Goal: Task Accomplishment & Management: Manage account settings

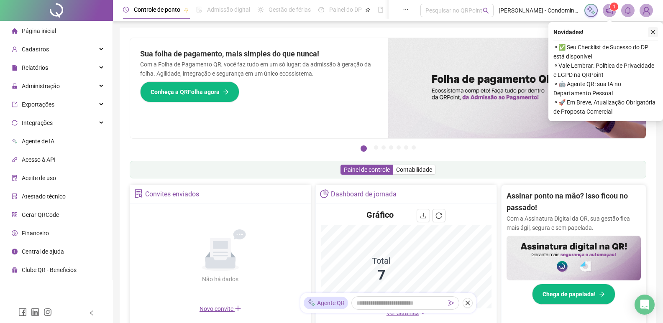
click at [652, 33] on icon "close" at bounding box center [653, 32] width 5 height 5
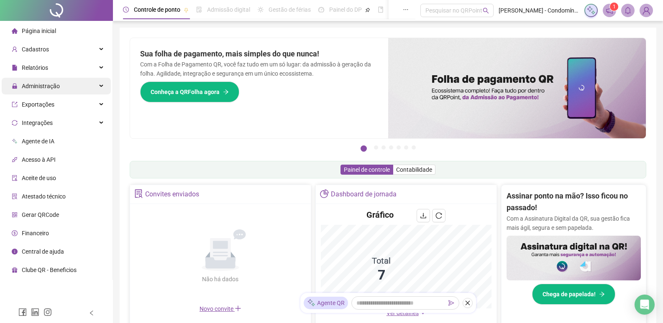
click at [51, 89] on span "Administração" at bounding box center [41, 86] width 38 height 7
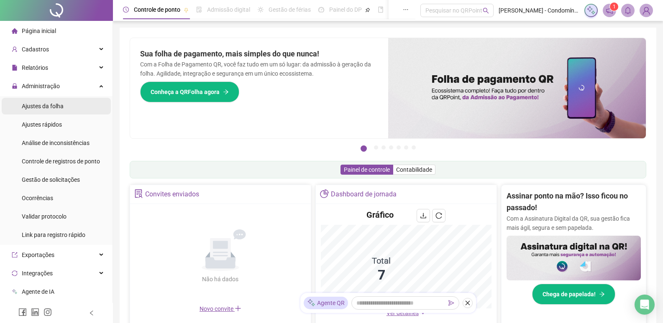
click at [48, 106] on span "Ajustes da folha" at bounding box center [43, 106] width 42 height 7
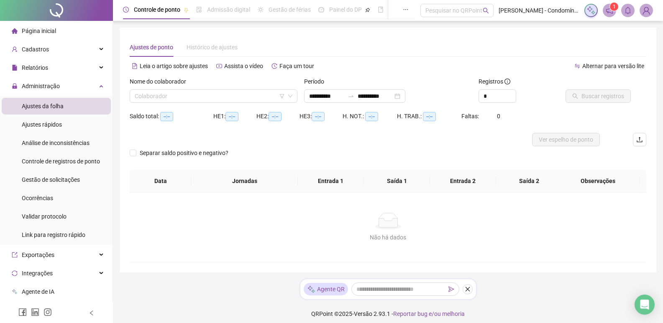
type input "**********"
click at [292, 98] on icon "down" at bounding box center [290, 96] width 5 height 5
click at [289, 95] on icon "down" at bounding box center [290, 96] width 5 height 5
click at [258, 93] on input "search" at bounding box center [210, 96] width 150 height 13
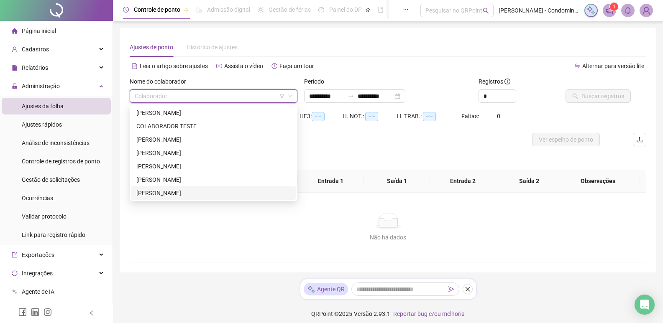
click at [171, 191] on div "[PERSON_NAME]" at bounding box center [213, 193] width 154 height 9
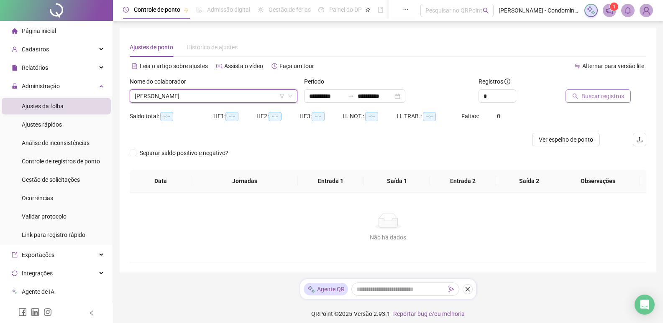
click at [617, 96] on span "Buscar registros" at bounding box center [603, 96] width 43 height 9
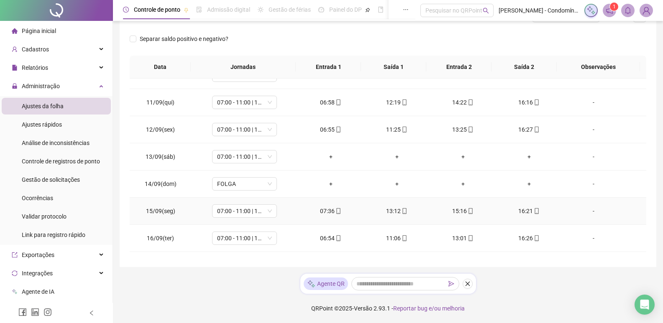
scroll to position [583, 0]
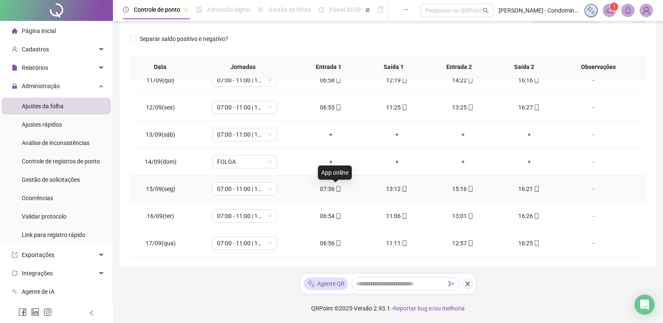
click at [336, 189] on icon "mobile" at bounding box center [339, 189] width 6 height 6
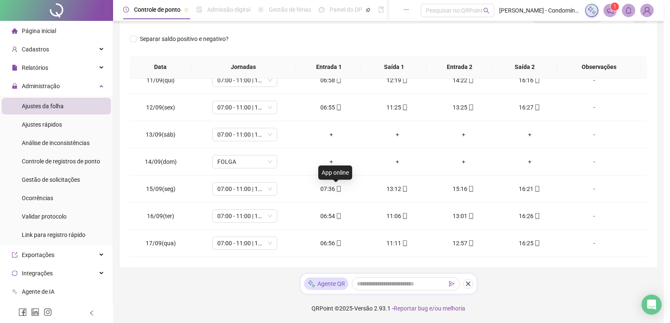
type input "**********"
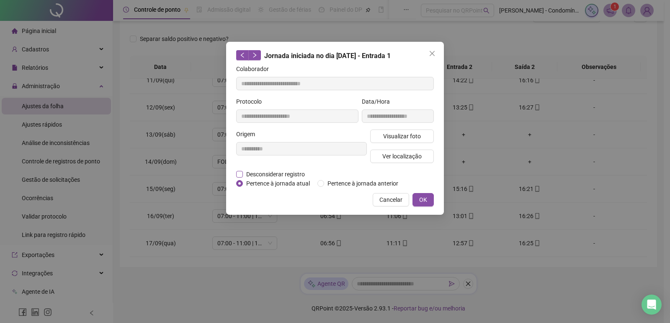
click at [244, 174] on span "Desconsiderar registro" at bounding box center [275, 174] width 65 height 9
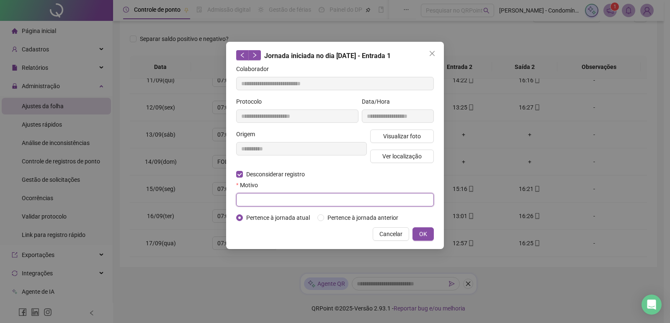
click at [307, 201] on input "text" at bounding box center [335, 199] width 198 height 13
type input "******"
click at [422, 235] on span "OK" at bounding box center [423, 234] width 8 height 9
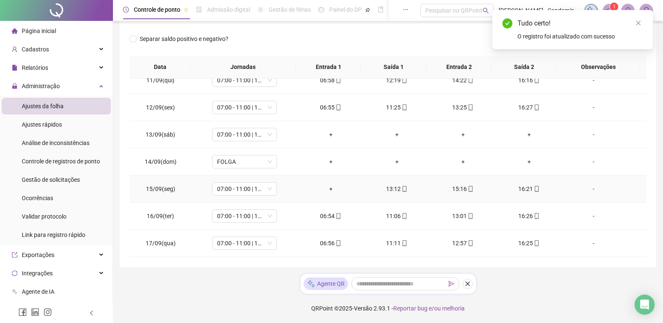
click at [328, 187] on div "+" at bounding box center [331, 189] width 53 height 9
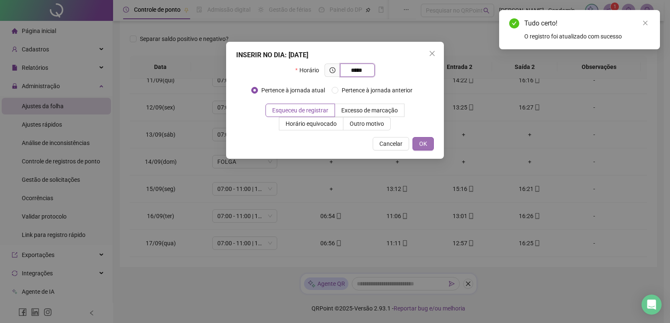
type input "*****"
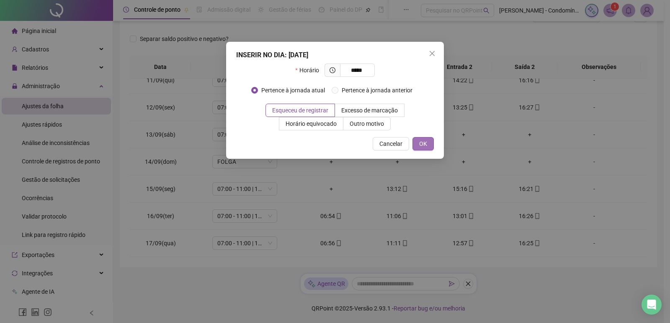
click at [429, 139] on button "OK" at bounding box center [422, 143] width 21 height 13
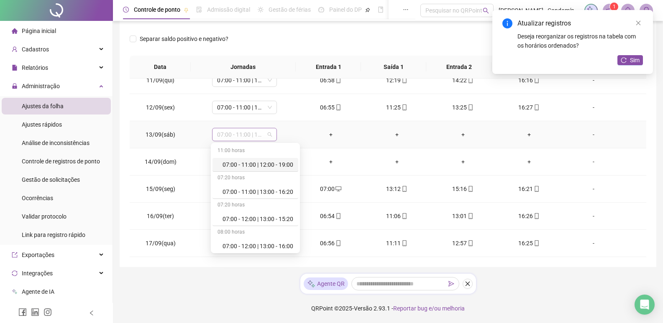
click at [266, 133] on span "07:00 - 11:00 | 13:00 - 16:20" at bounding box center [244, 134] width 55 height 13
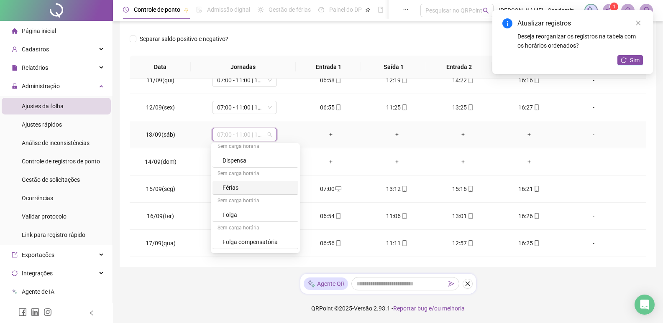
scroll to position [301, 0]
click at [253, 218] on div "Folga compensatória" at bounding box center [258, 217] width 71 height 9
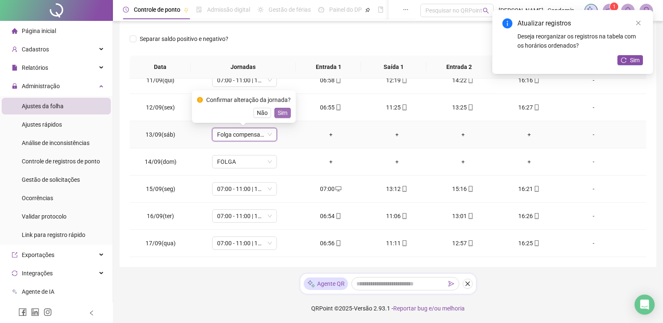
click at [285, 112] on span "Sim" at bounding box center [283, 112] width 10 height 9
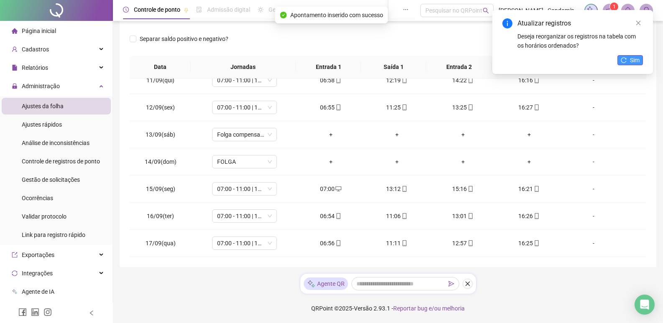
click at [636, 61] on span "Sim" at bounding box center [635, 60] width 10 height 9
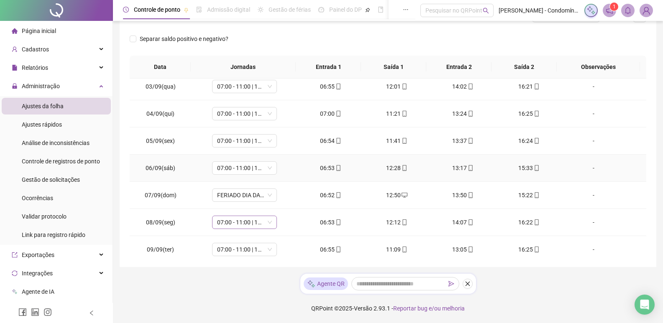
scroll to position [374, 0]
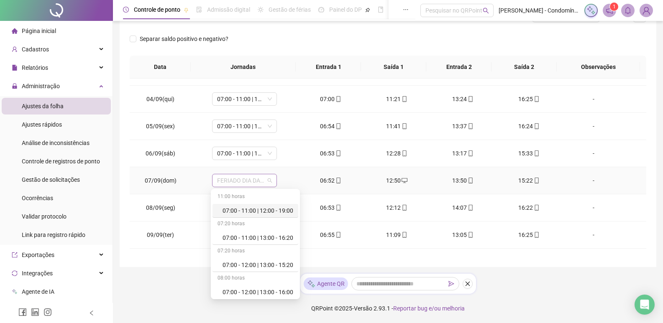
click at [266, 179] on span "FERIADO DIA DA INDEPENDÊNCIA" at bounding box center [244, 181] width 55 height 13
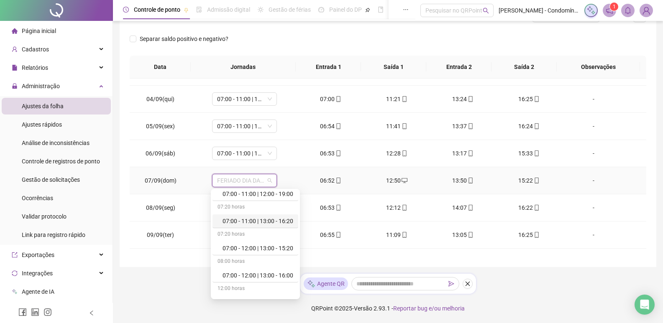
scroll to position [42, 0]
click at [263, 226] on div "07:00 - 12:00 | 13:00 - 15:20" at bounding box center [258, 223] width 71 height 9
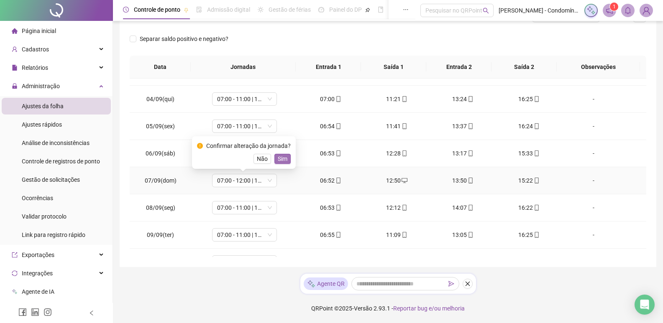
click at [282, 156] on span "Sim" at bounding box center [283, 158] width 10 height 9
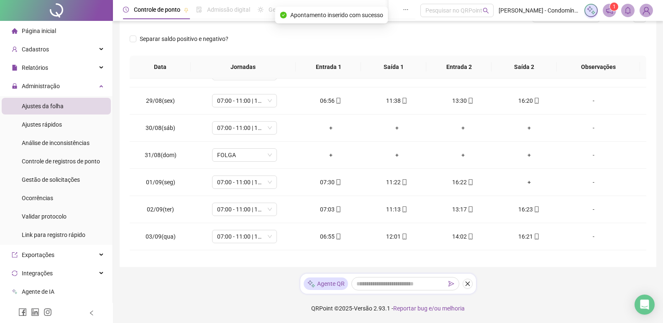
scroll to position [206, 0]
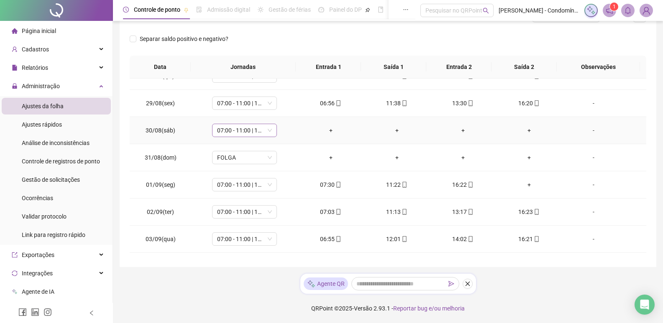
click at [267, 130] on span "07:00 - 11:00 | 13:00 - 16:20" at bounding box center [244, 130] width 55 height 13
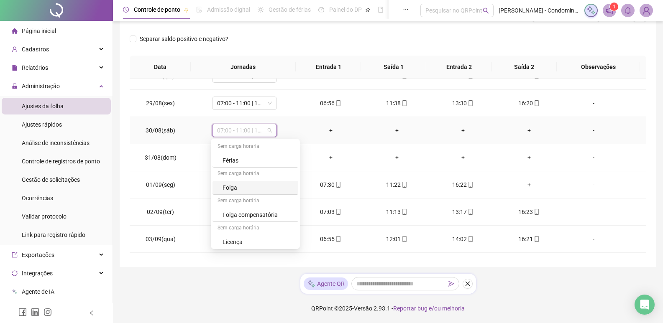
scroll to position [301, 0]
click at [255, 210] on div "Folga compensatória" at bounding box center [258, 213] width 71 height 9
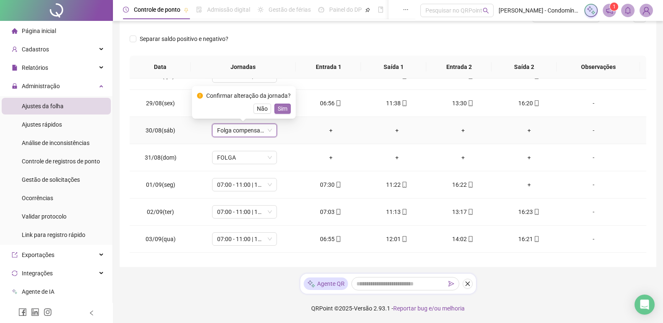
click at [275, 110] on button "Sim" at bounding box center [283, 109] width 16 height 10
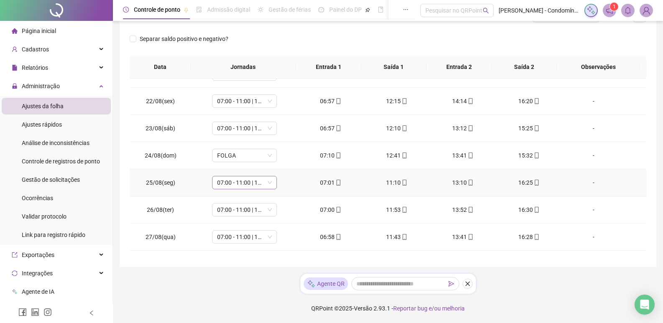
scroll to position [0, 0]
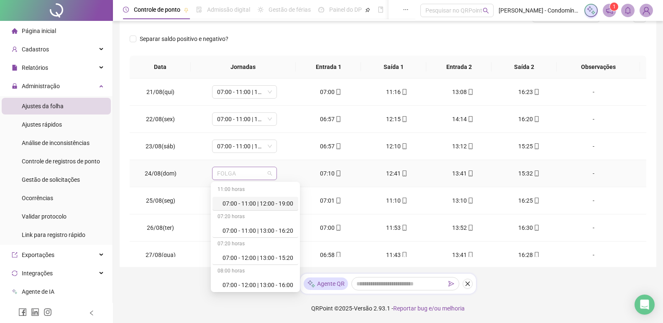
click at [268, 175] on span "FOLGA" at bounding box center [244, 173] width 55 height 13
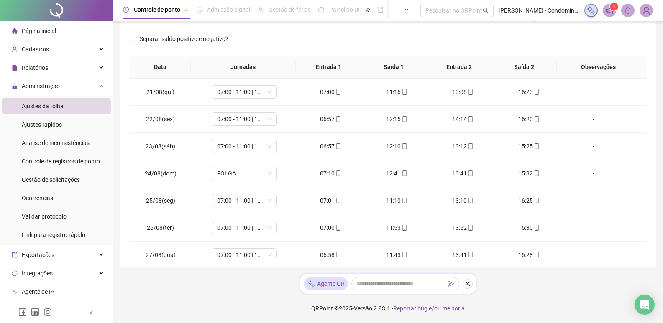
click at [492, 31] on div "Banco de horas: 129:35 Saldo anterior ao período: 133:45 Lançamentos: 00:00 Qui…" at bounding box center [324, 20] width 388 height 23
click at [270, 175] on span "FOLGA" at bounding box center [244, 173] width 55 height 13
click at [534, 171] on icon "mobile" at bounding box center [537, 174] width 6 height 6
click at [529, 171] on body "**********" at bounding box center [331, 37] width 663 height 323
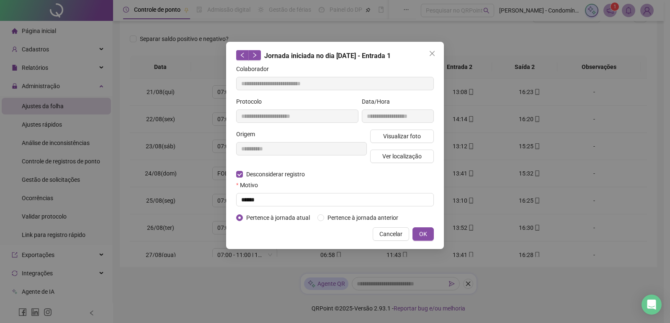
type input "**********"
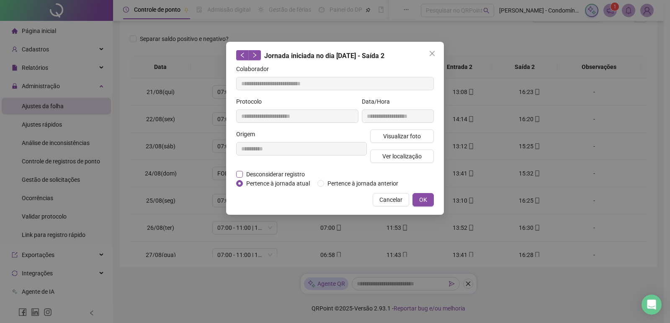
click at [266, 174] on span "Desconsiderar registro" at bounding box center [275, 174] width 65 height 9
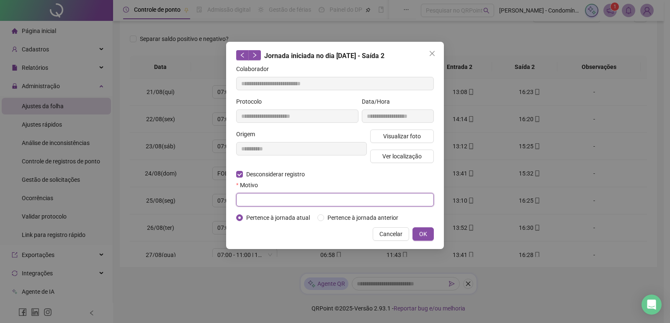
click at [262, 200] on input "text" at bounding box center [335, 199] width 198 height 13
type input "******"
click at [423, 237] on span "OK" at bounding box center [423, 234] width 8 height 9
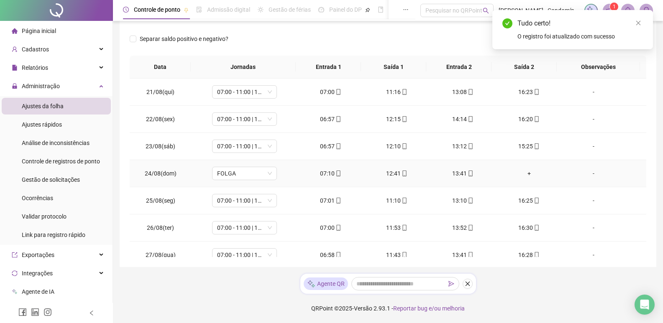
click at [526, 174] on div "+" at bounding box center [529, 173] width 53 height 9
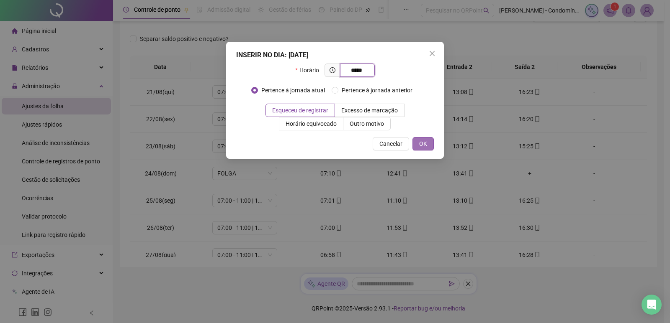
type input "*****"
click at [421, 141] on span "OK" at bounding box center [423, 143] width 8 height 9
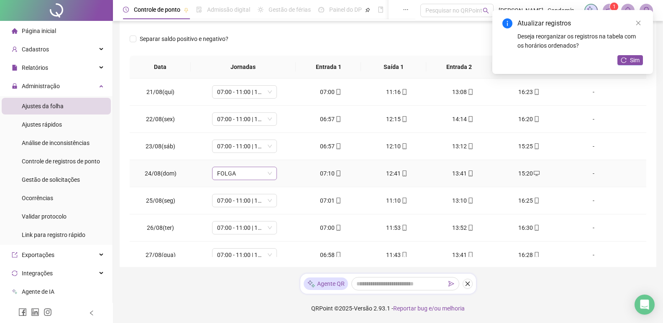
click at [269, 172] on span "FOLGA" at bounding box center [244, 173] width 55 height 13
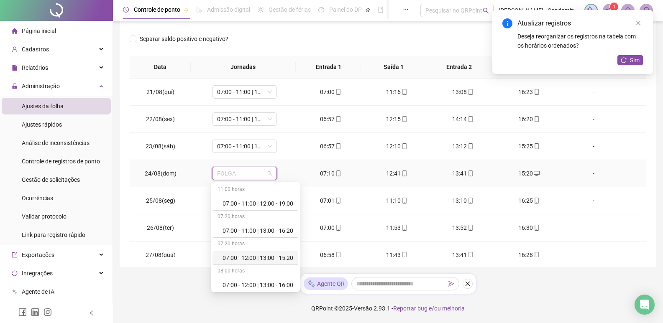
click at [262, 255] on div "07:00 - 12:00 | 13:00 - 15:20" at bounding box center [258, 258] width 71 height 9
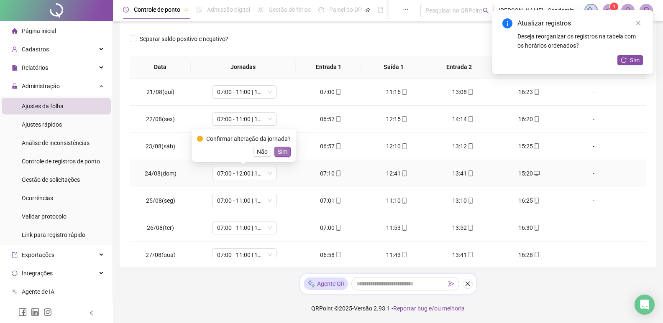
click at [282, 153] on span "Sim" at bounding box center [283, 151] width 10 height 9
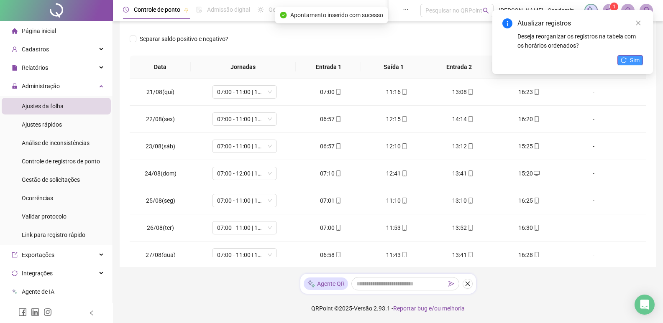
click at [630, 61] on button "Sim" at bounding box center [631, 60] width 26 height 10
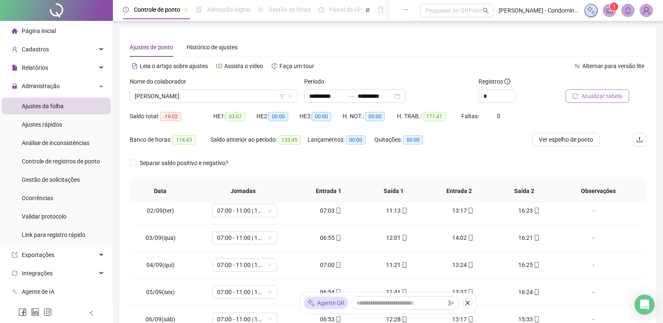
click at [587, 98] on span "Atualizar tabela" at bounding box center [602, 96] width 41 height 9
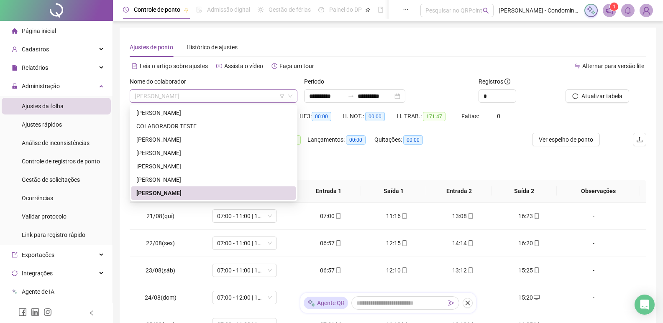
click at [232, 94] on span "[PERSON_NAME]" at bounding box center [214, 96] width 158 height 13
click at [201, 179] on div "[PERSON_NAME]" at bounding box center [213, 179] width 154 height 9
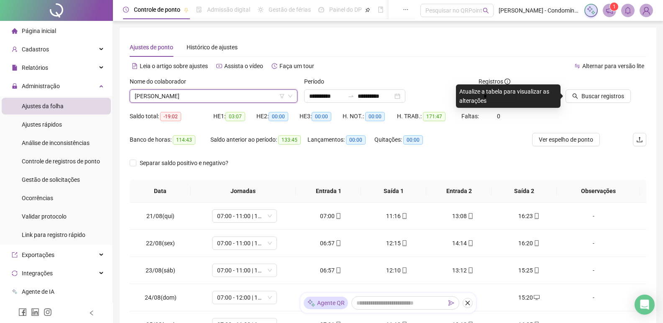
click at [527, 65] on div "Alternar para versão lite" at bounding box center [517, 65] width 259 height 13
click at [598, 94] on span "Buscar registros" at bounding box center [603, 96] width 43 height 9
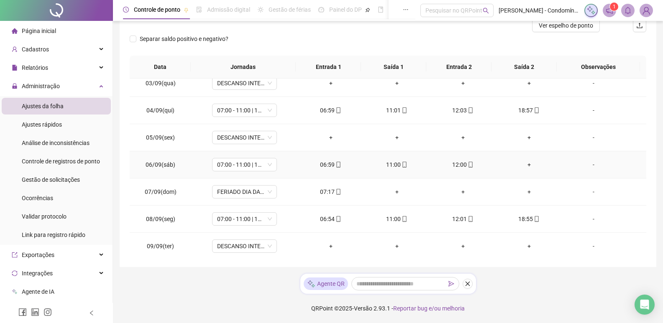
scroll to position [377, 0]
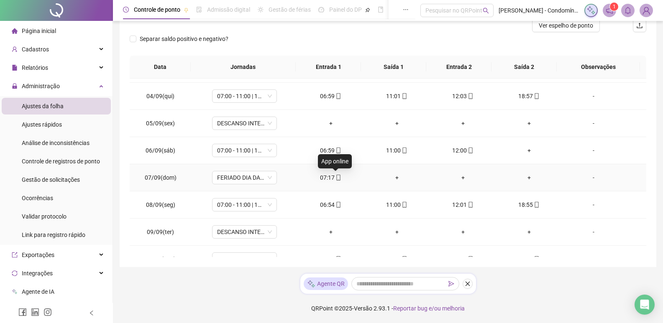
click at [336, 175] on icon "mobile" at bounding box center [339, 178] width 6 height 6
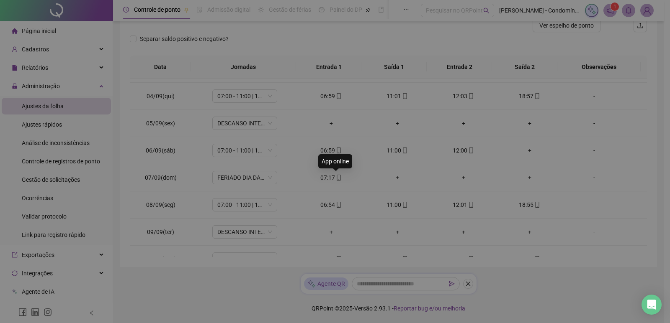
type input "**********"
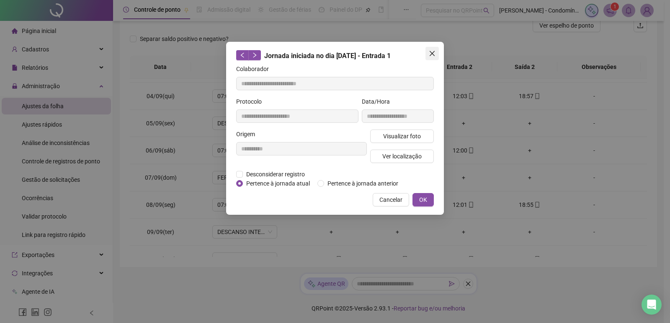
click at [435, 52] on span "Close" at bounding box center [431, 53] width 13 height 7
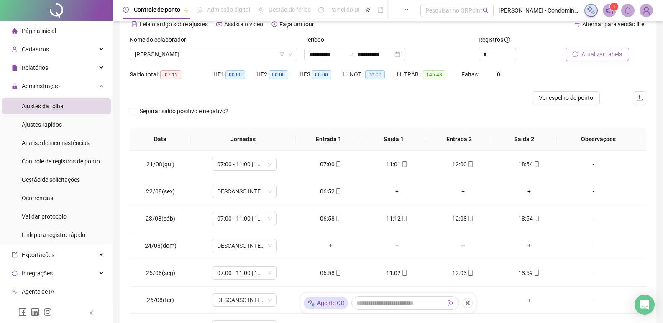
scroll to position [0, 0]
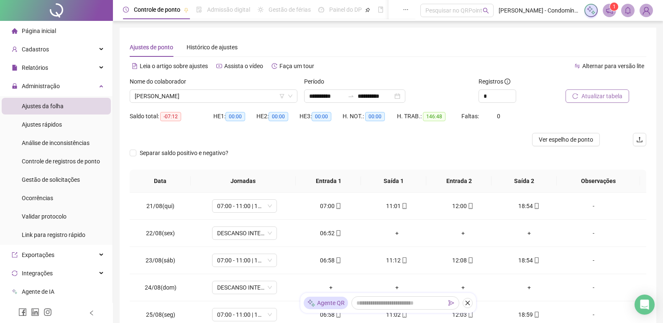
click at [597, 94] on span "Atualizar tabela" at bounding box center [602, 96] width 41 height 9
click at [255, 97] on span "[PERSON_NAME]" at bounding box center [214, 96] width 158 height 13
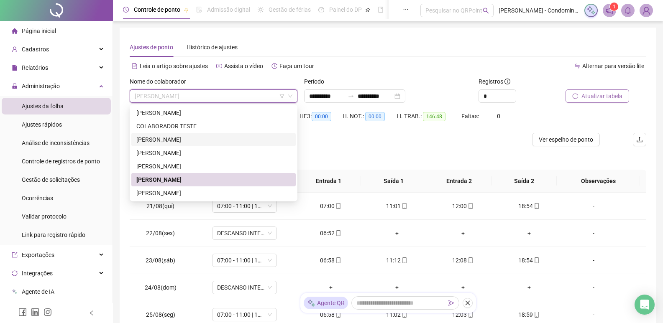
click at [172, 141] on div "[PERSON_NAME]" at bounding box center [213, 139] width 154 height 9
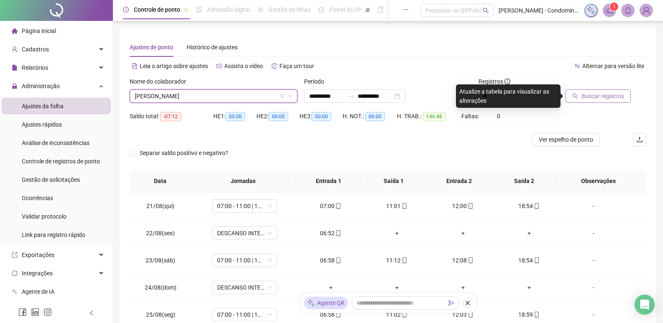
click at [572, 92] on button "Buscar registros" at bounding box center [598, 96] width 65 height 13
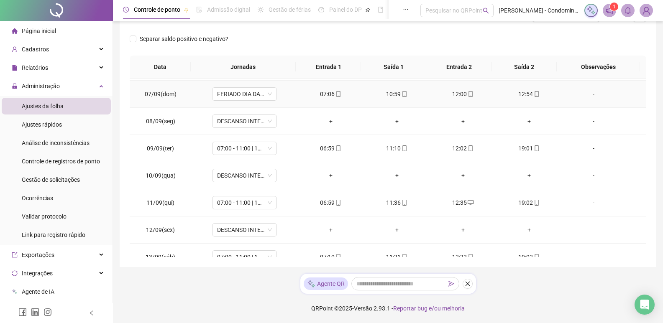
scroll to position [418, 0]
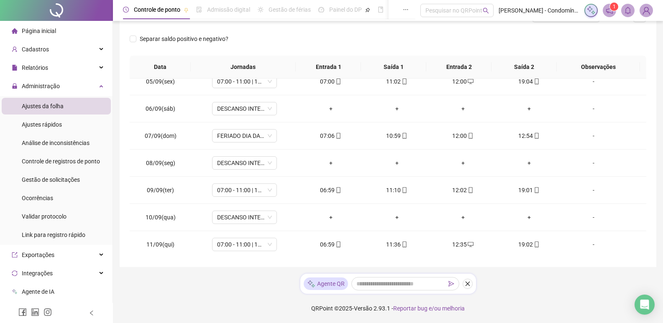
click at [44, 28] on span "Página inicial" at bounding box center [39, 31] width 34 height 7
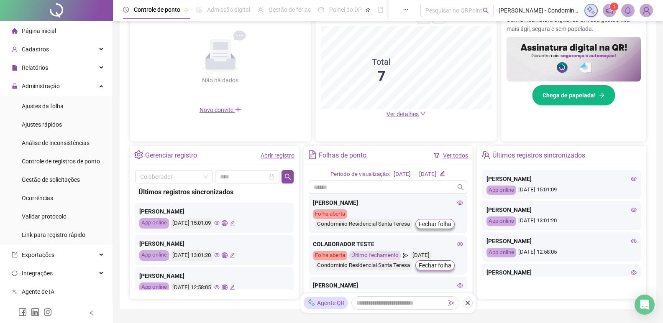
scroll to position [200, 0]
click at [205, 175] on span at bounding box center [174, 176] width 68 height 13
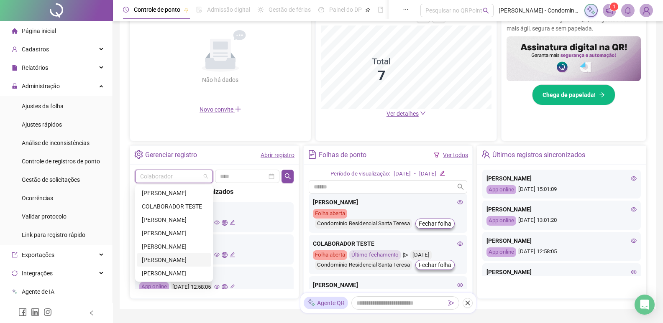
click at [159, 257] on div "[PERSON_NAME]" at bounding box center [174, 260] width 64 height 9
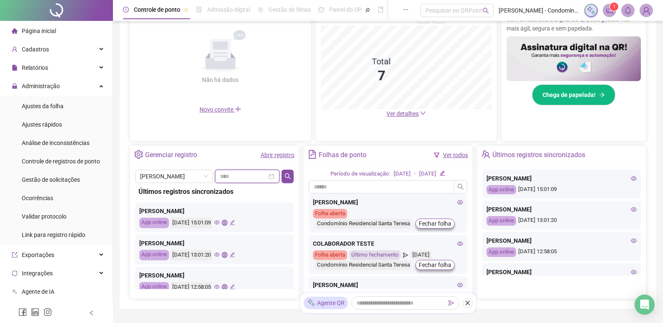
click at [252, 174] on input at bounding box center [243, 176] width 47 height 9
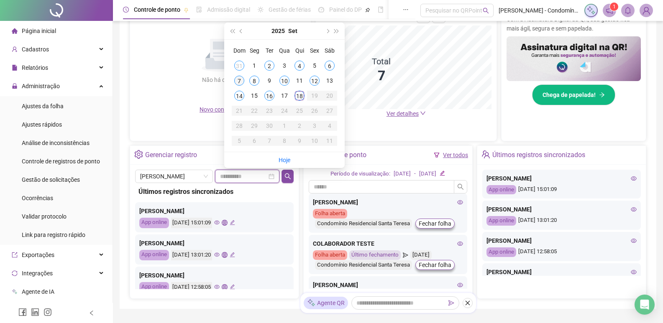
type input "**********"
click at [244, 79] on div "7" at bounding box center [239, 81] width 10 height 10
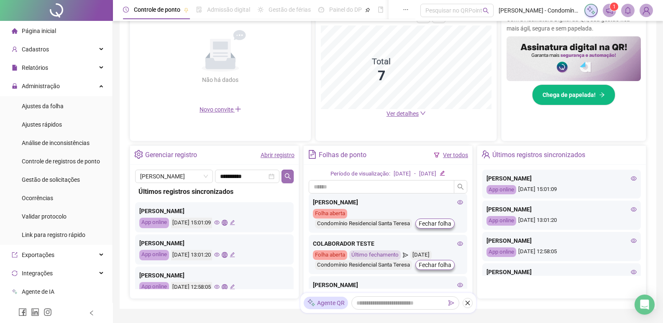
click at [289, 174] on icon "search" at bounding box center [288, 176] width 6 height 6
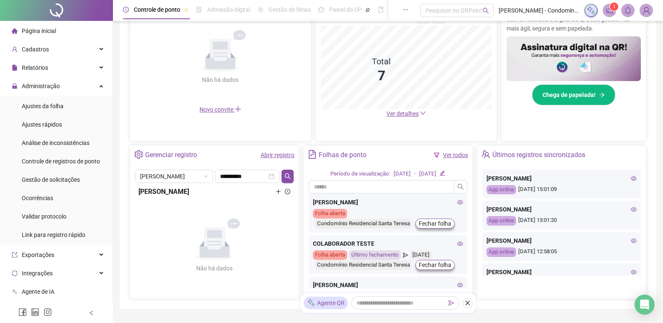
click at [205, 196] on div "[PERSON_NAME]" at bounding box center [215, 192] width 152 height 10
click at [289, 192] on icon "clock-circle" at bounding box center [287, 191] width 5 height 5
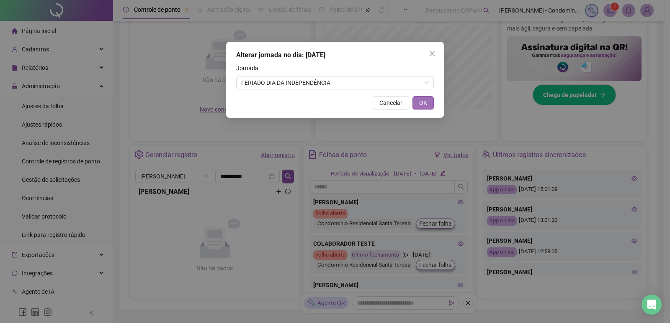
click at [428, 99] on button "OK" at bounding box center [422, 102] width 21 height 13
click at [429, 52] on icon "close" at bounding box center [432, 53] width 7 height 7
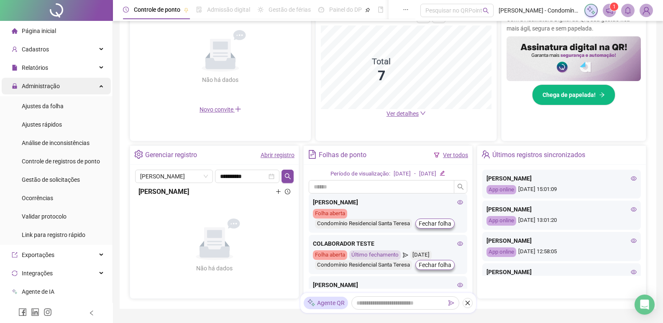
click at [45, 88] on span "Administração" at bounding box center [41, 86] width 38 height 7
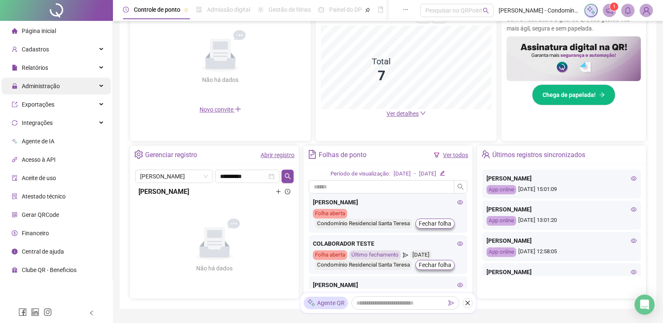
click at [58, 88] on span "Administração" at bounding box center [41, 86] width 38 height 7
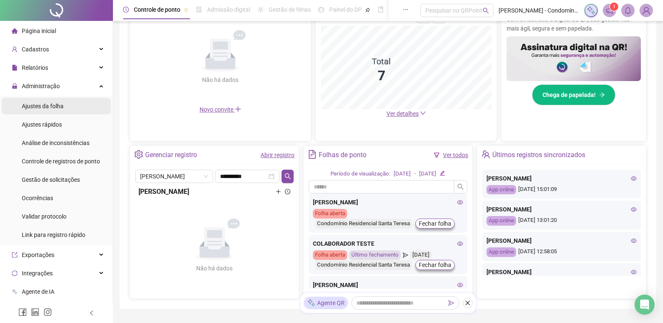
click at [52, 106] on span "Ajustes da folha" at bounding box center [43, 106] width 42 height 7
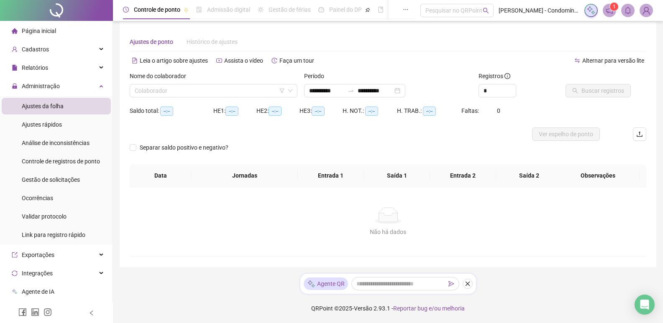
scroll to position [5, 0]
type input "**********"
click at [255, 89] on input "search" at bounding box center [210, 91] width 150 height 13
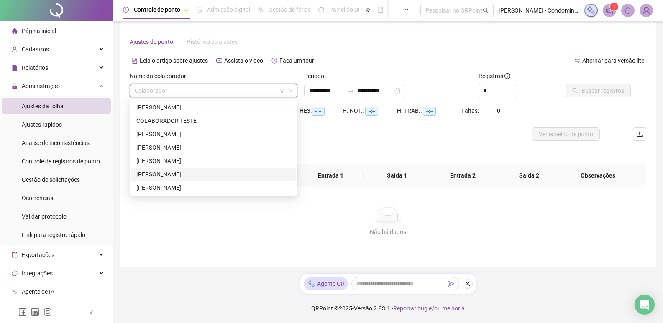
click at [155, 172] on div "[PERSON_NAME]" at bounding box center [213, 174] width 154 height 9
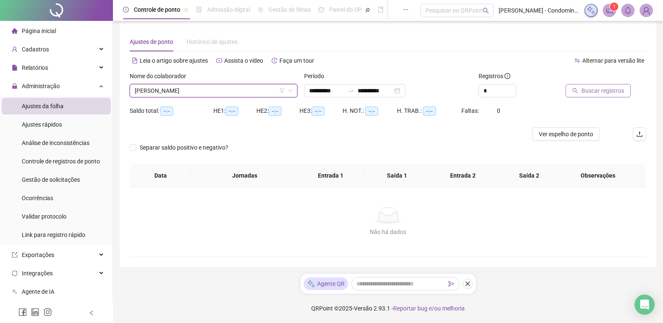
click at [588, 90] on span "Buscar registros" at bounding box center [603, 90] width 43 height 9
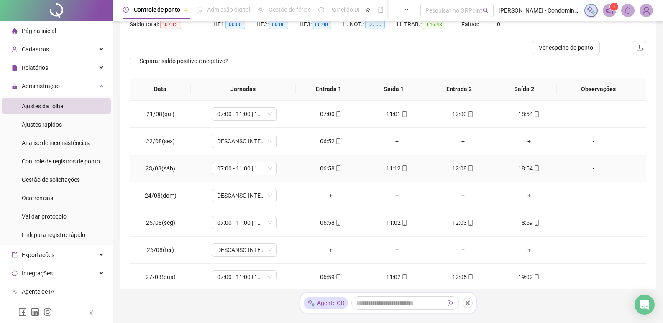
scroll to position [72, 0]
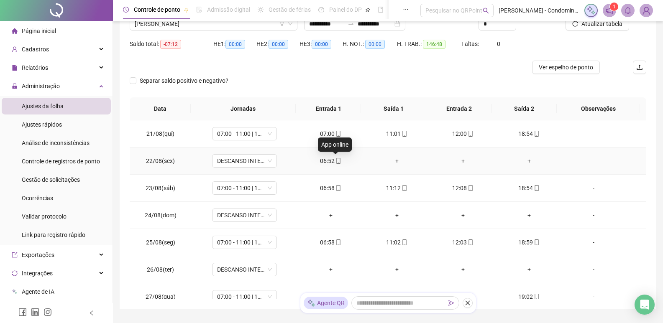
click at [336, 162] on icon "mobile" at bounding box center [339, 161] width 6 height 6
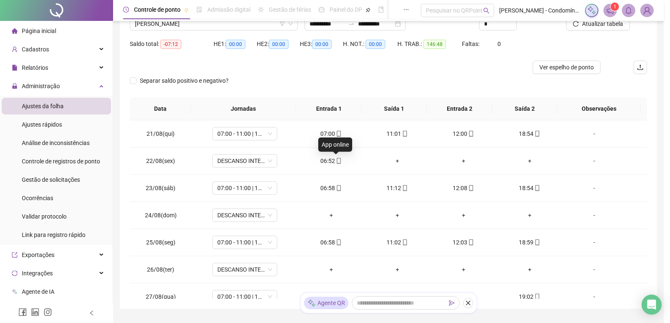
type input "**********"
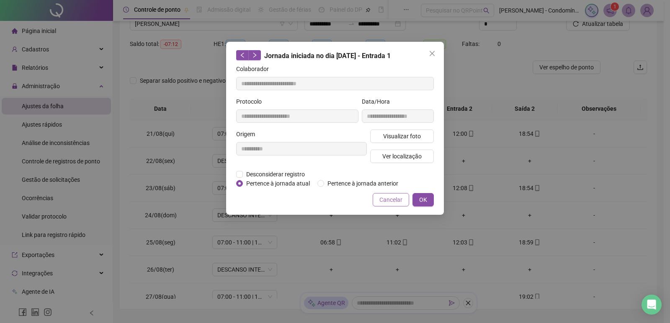
click at [388, 199] on span "Cancelar" at bounding box center [390, 199] width 23 height 9
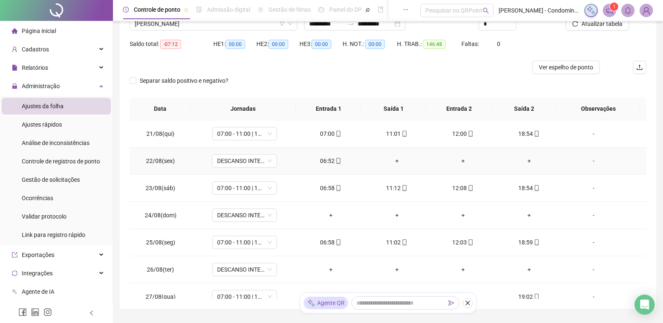
click at [336, 161] on icon "mobile" at bounding box center [339, 161] width 6 height 6
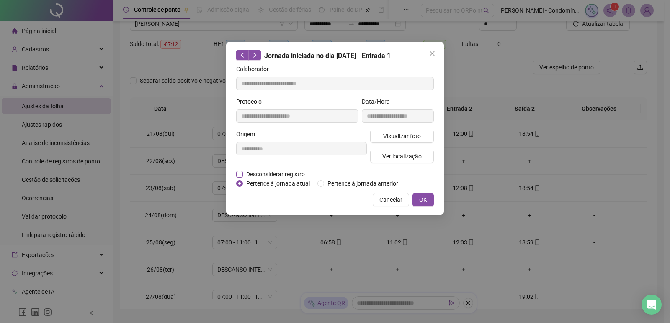
click at [264, 172] on span "Desconsiderar registro" at bounding box center [275, 174] width 65 height 9
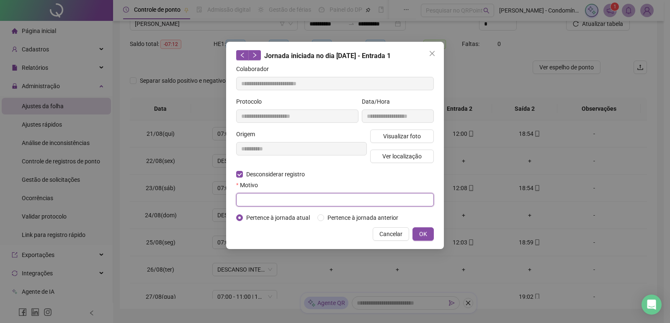
click at [276, 198] on input "text" at bounding box center [335, 199] width 198 height 13
type input "****"
click at [420, 234] on span "OK" at bounding box center [423, 234] width 8 height 9
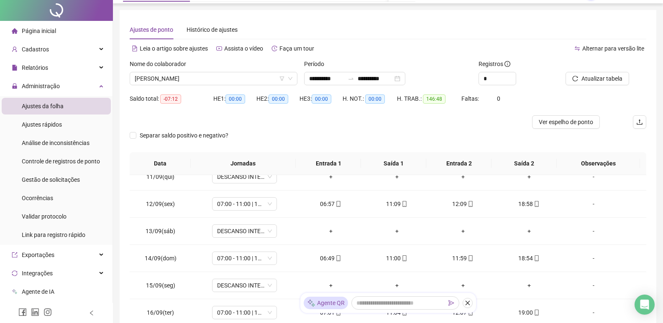
scroll to position [0, 0]
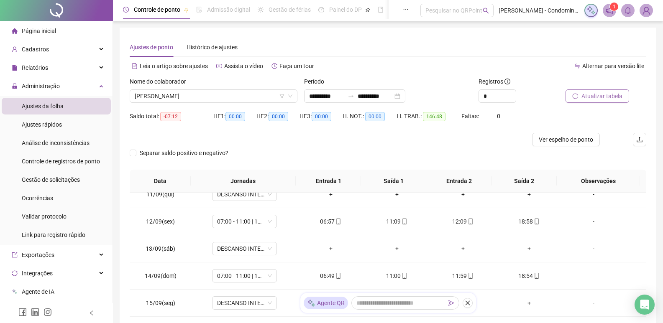
click at [600, 95] on span "Atualizar tabela" at bounding box center [602, 96] width 41 height 9
click at [252, 99] on span "[PERSON_NAME]" at bounding box center [214, 96] width 158 height 13
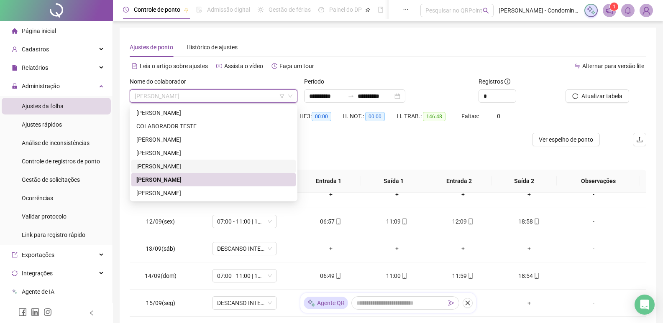
click at [177, 165] on div "[PERSON_NAME]" at bounding box center [213, 166] width 154 height 9
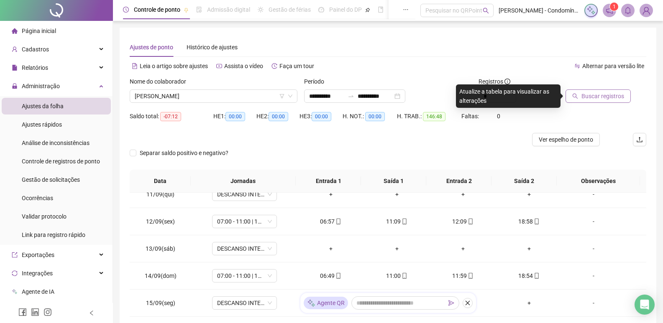
click at [585, 102] on button "Buscar registros" at bounding box center [598, 96] width 65 height 13
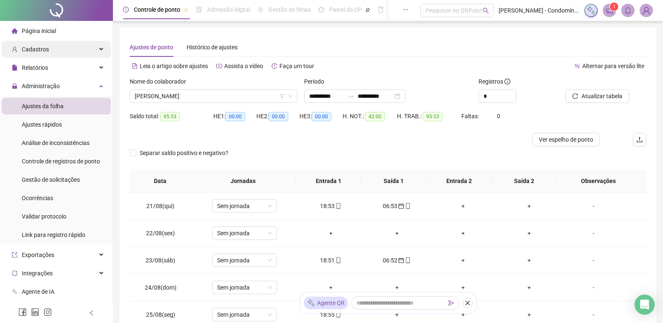
click at [43, 48] on span "Cadastros" at bounding box center [35, 49] width 27 height 7
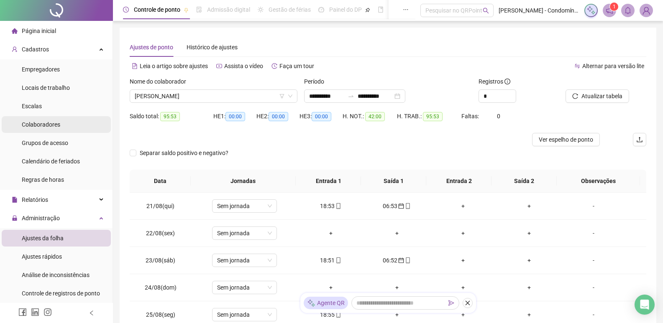
click at [40, 124] on span "Colaboradores" at bounding box center [41, 124] width 38 height 7
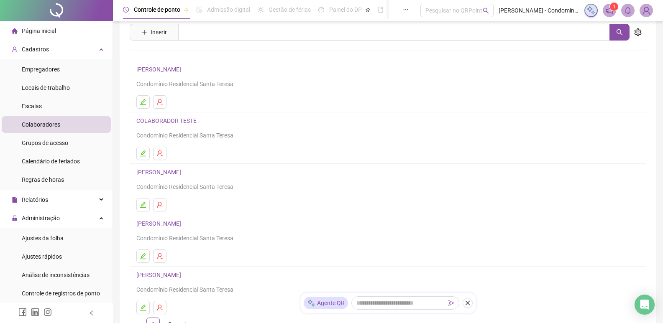
scroll to position [42, 0]
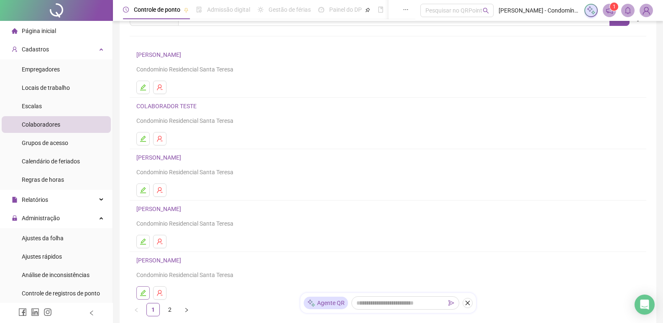
click at [146, 292] on button "button" at bounding box center [142, 293] width 13 height 13
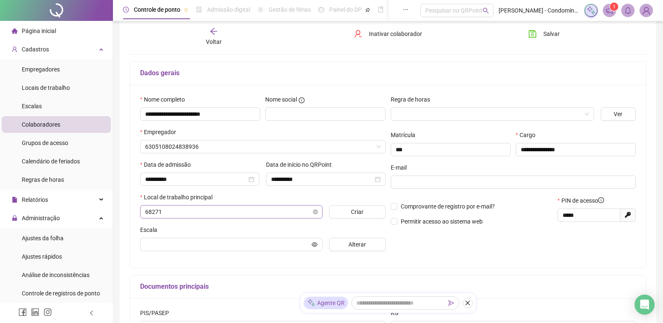
scroll to position [46, 0]
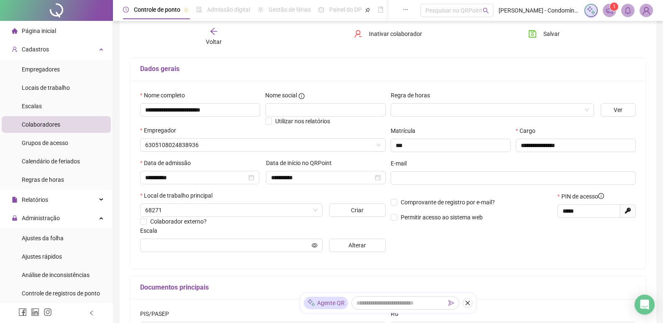
type input "**********"
click at [358, 246] on span "Alterar" at bounding box center [358, 245] width 18 height 9
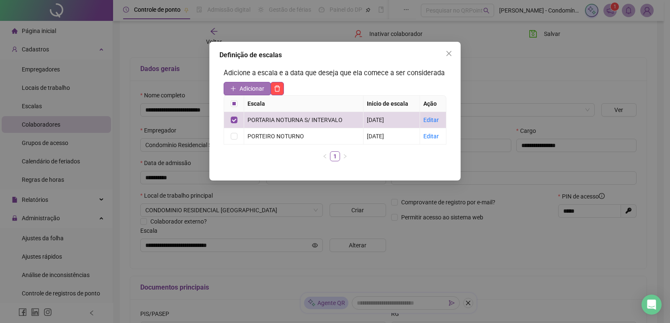
click at [253, 87] on span "Adicionar" at bounding box center [251, 88] width 25 height 9
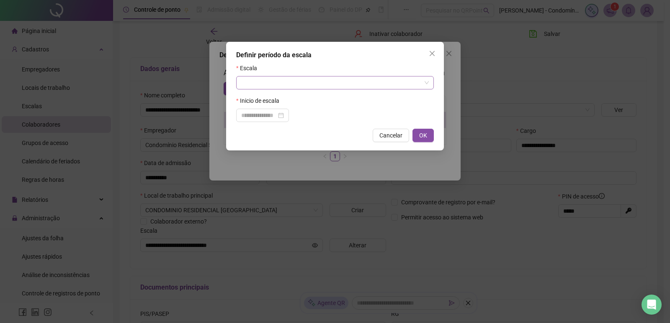
click at [309, 84] on input "search" at bounding box center [331, 83] width 180 height 13
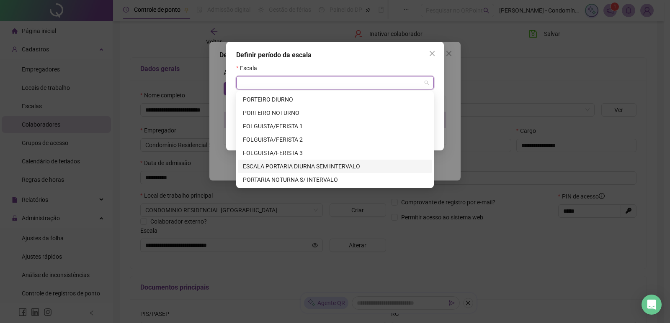
click at [300, 167] on div "ESCALA PORTARIA DIURNA SEM INTERVALO" at bounding box center [335, 166] width 184 height 9
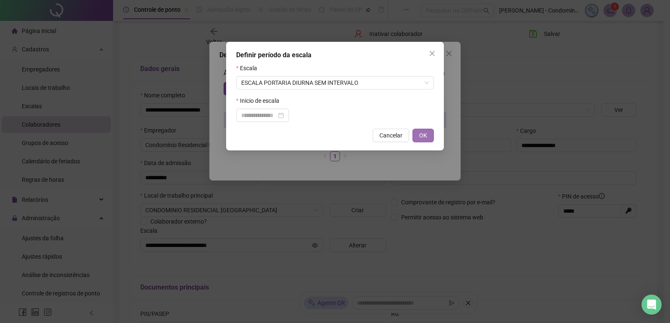
click at [423, 134] on span "OK" at bounding box center [423, 135] width 8 height 9
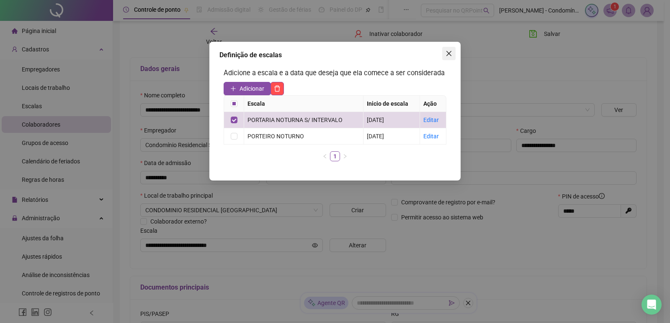
click at [450, 54] on icon "close" at bounding box center [448, 53] width 7 height 7
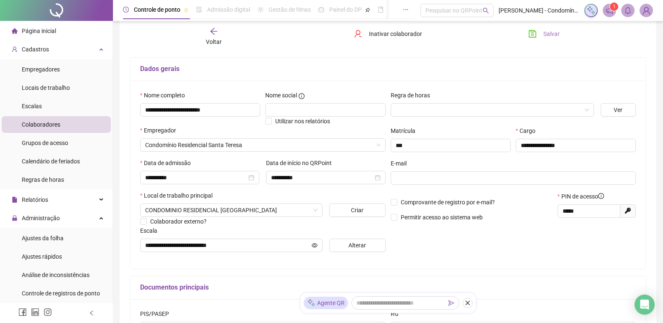
click at [555, 33] on span "Salvar" at bounding box center [552, 33] width 16 height 9
click at [97, 47] on div "Cadastros" at bounding box center [56, 49] width 109 height 17
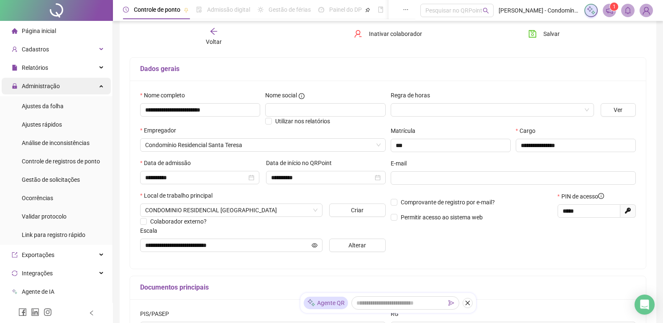
click at [56, 87] on span "Administração" at bounding box center [41, 86] width 38 height 7
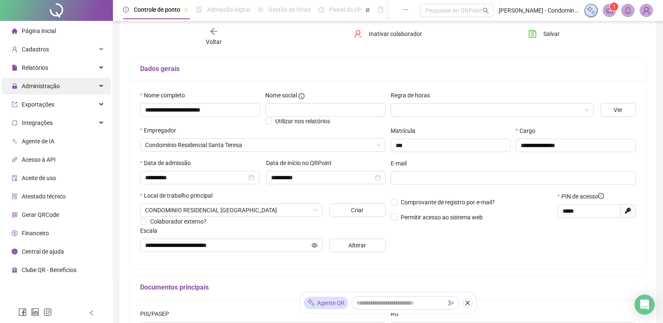
click at [71, 87] on div "Administração" at bounding box center [56, 86] width 109 height 17
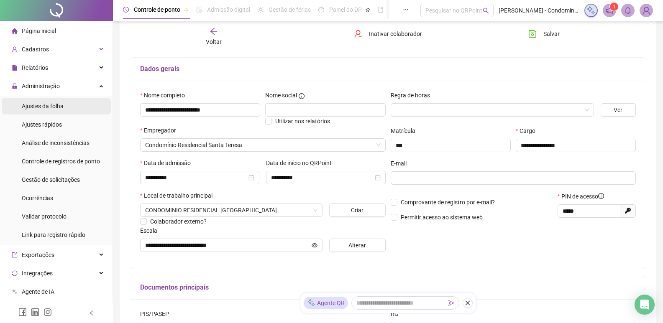
click at [51, 107] on span "Ajustes da folha" at bounding box center [43, 106] width 42 height 7
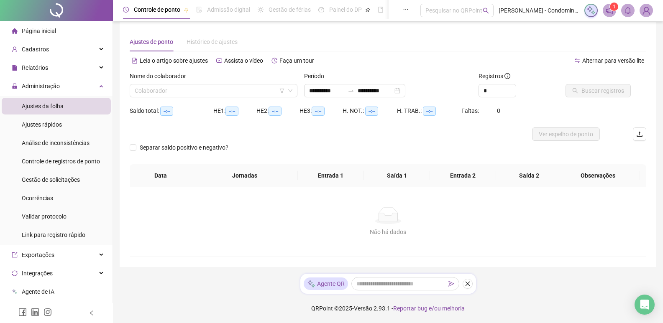
scroll to position [5, 0]
type input "**********"
click at [213, 89] on input "search" at bounding box center [210, 91] width 150 height 13
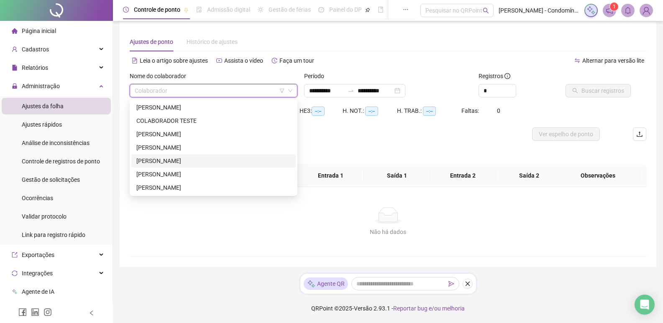
click at [159, 161] on div "[PERSON_NAME]" at bounding box center [213, 161] width 154 height 9
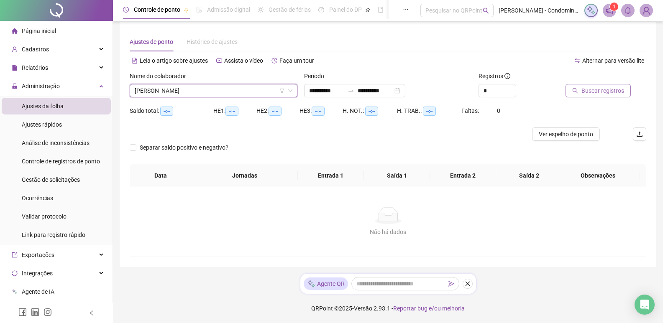
click at [594, 91] on span "Buscar registros" at bounding box center [603, 90] width 43 height 9
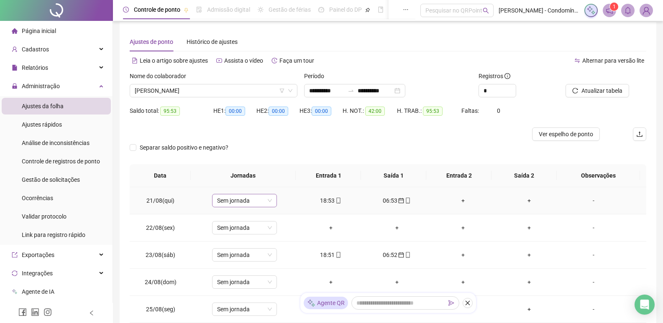
click at [267, 201] on span "Sem jornada" at bounding box center [244, 201] width 55 height 13
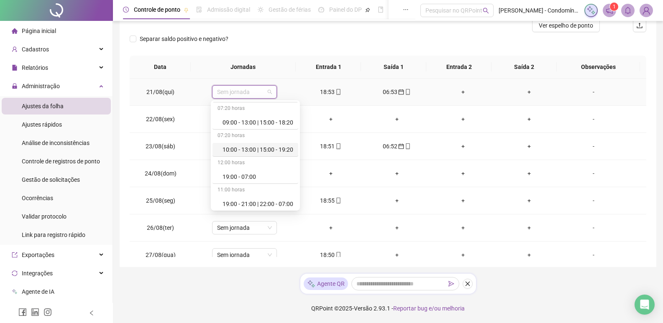
scroll to position [175, 0]
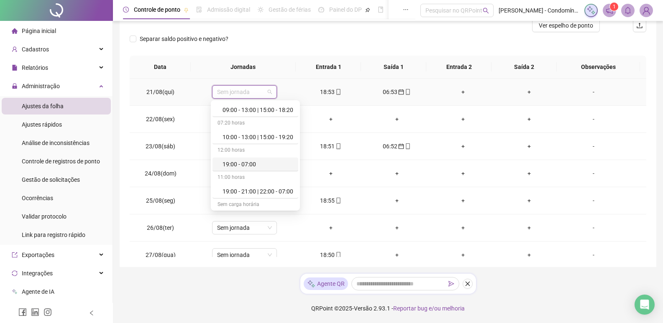
click at [258, 162] on div "19:00 - 07:00" at bounding box center [258, 164] width 71 height 9
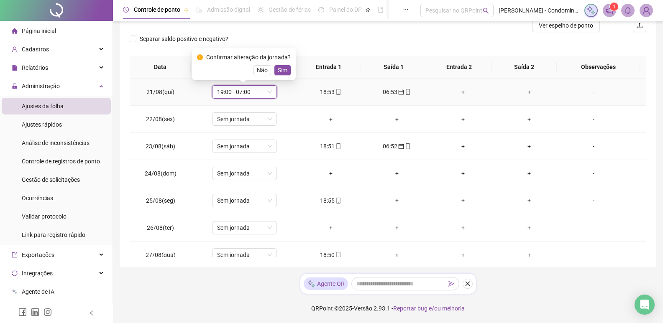
click at [280, 73] on span "Sim" at bounding box center [283, 70] width 10 height 9
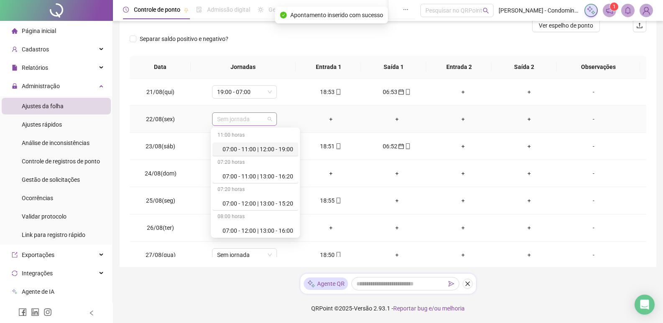
click at [269, 118] on span "Sem jornada" at bounding box center [244, 119] width 55 height 13
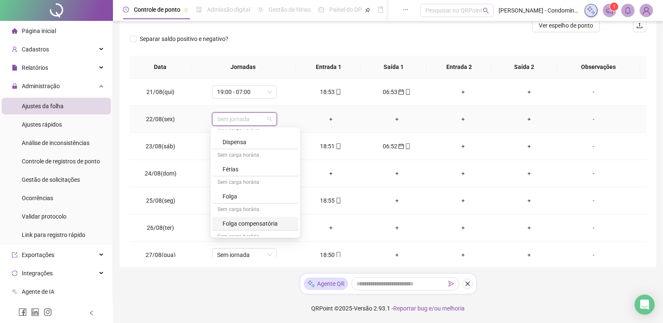
scroll to position [293, 0]
click at [249, 181] on div "Folga" at bounding box center [258, 182] width 71 height 9
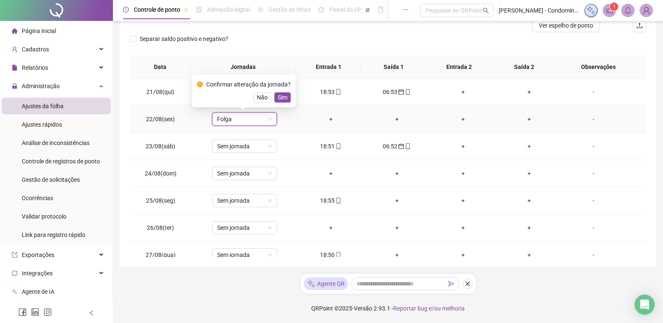
click at [267, 122] on span "Folga" at bounding box center [244, 119] width 55 height 13
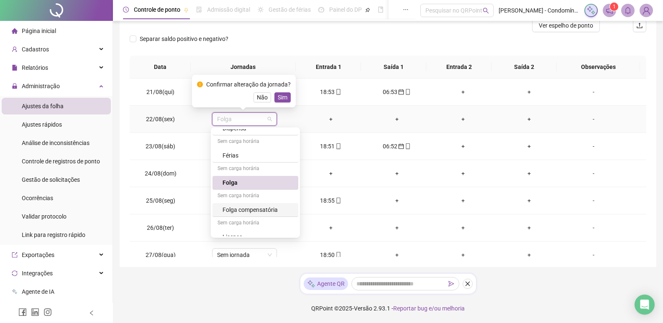
click at [256, 209] on div "Folga compensatória" at bounding box center [258, 209] width 71 height 9
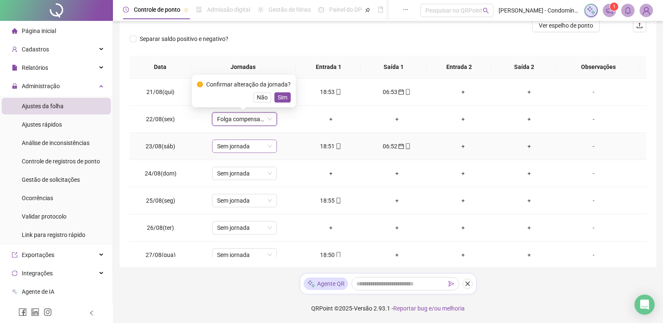
click at [269, 147] on span "Sem jornada" at bounding box center [244, 146] width 55 height 13
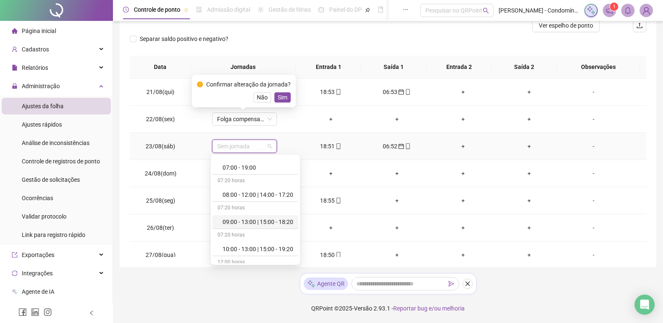
scroll to position [126, 0]
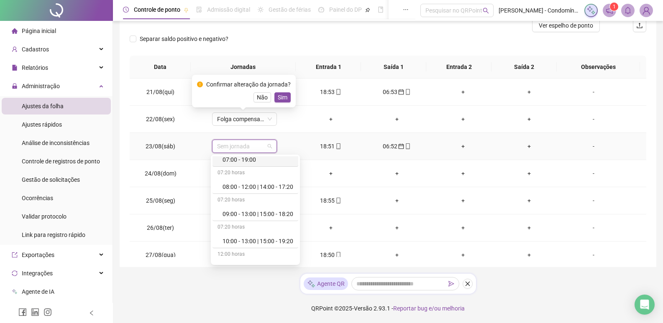
click at [264, 163] on div "07:00 - 19:00" at bounding box center [258, 159] width 71 height 9
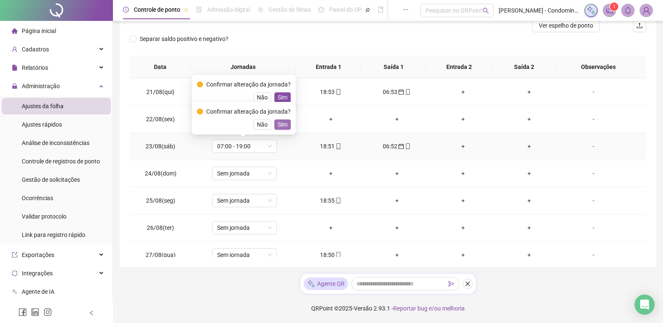
click at [279, 124] on span "Sim" at bounding box center [283, 124] width 10 height 9
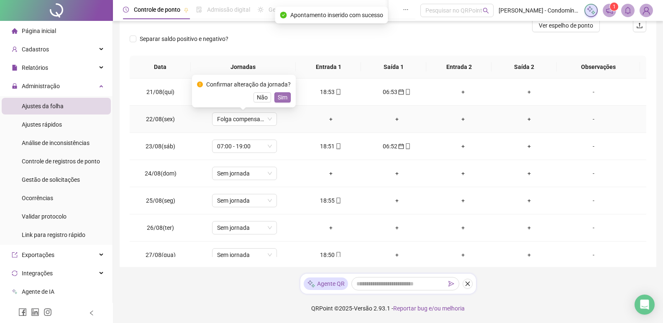
click at [287, 94] on button "Sim" at bounding box center [283, 97] width 16 height 10
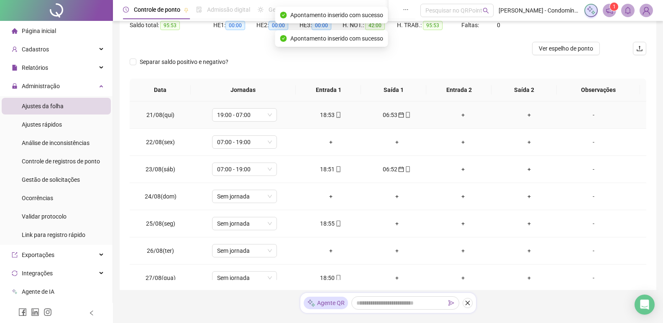
scroll to position [72, 0]
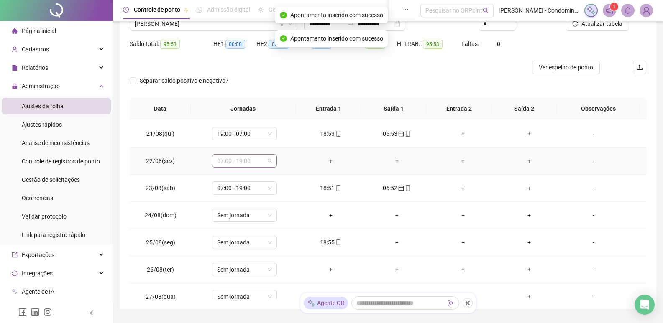
click at [265, 163] on span "07:00 - 19:00" at bounding box center [244, 161] width 55 height 13
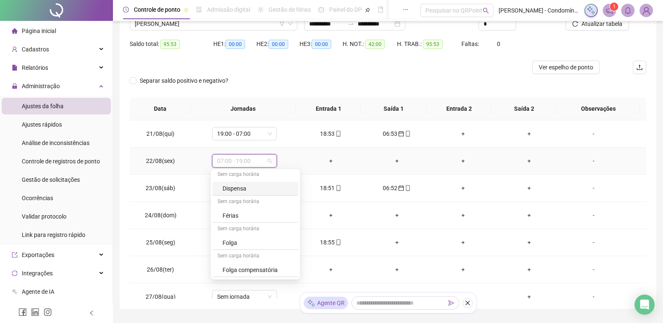
scroll to position [301, 0]
click at [262, 246] on div "Folga compensatória" at bounding box center [258, 243] width 71 height 9
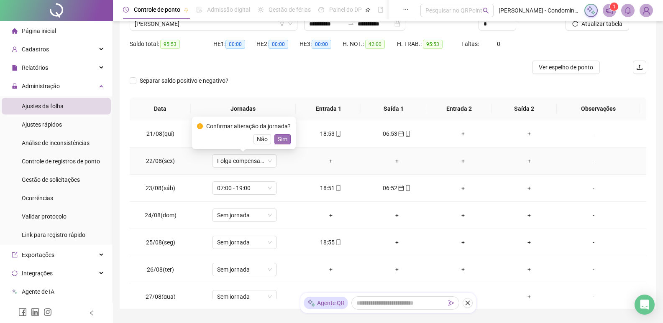
click at [280, 138] on span "Sim" at bounding box center [283, 139] width 10 height 9
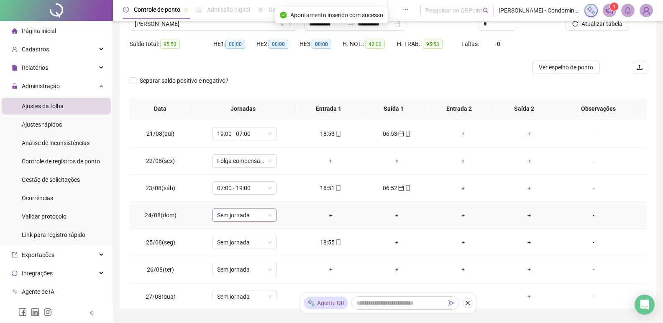
click at [269, 216] on span "Sem jornada" at bounding box center [244, 215] width 55 height 13
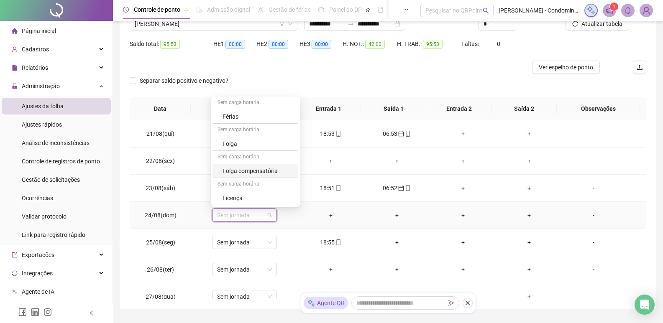
click at [256, 169] on div "Folga compensatória" at bounding box center [258, 171] width 71 height 9
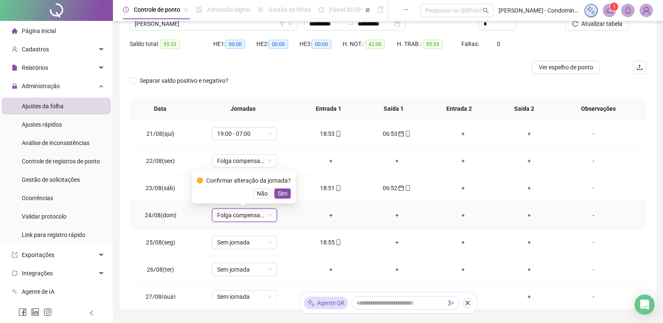
click at [284, 195] on span "Sim" at bounding box center [283, 193] width 10 height 9
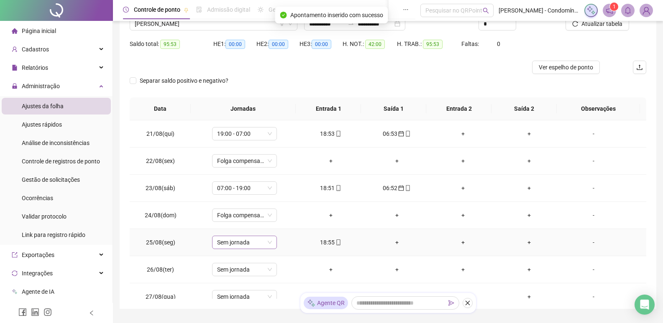
click at [265, 244] on span "Sem jornada" at bounding box center [244, 242] width 55 height 13
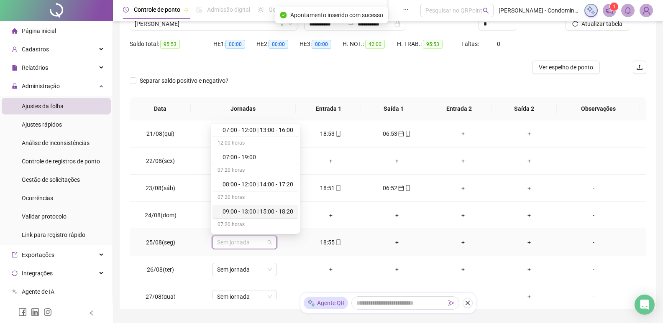
scroll to position [126, 0]
click at [254, 132] on div "07:00 - 19:00" at bounding box center [258, 128] width 71 height 9
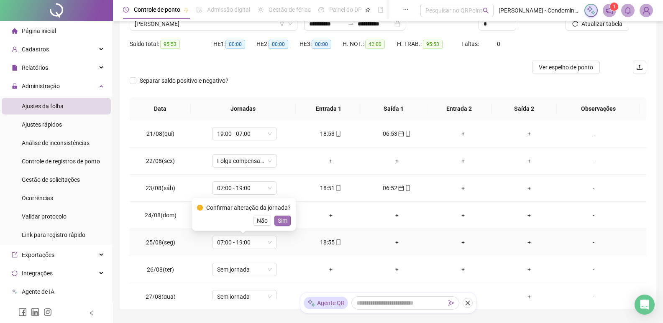
click at [281, 218] on span "Sim" at bounding box center [283, 220] width 10 height 9
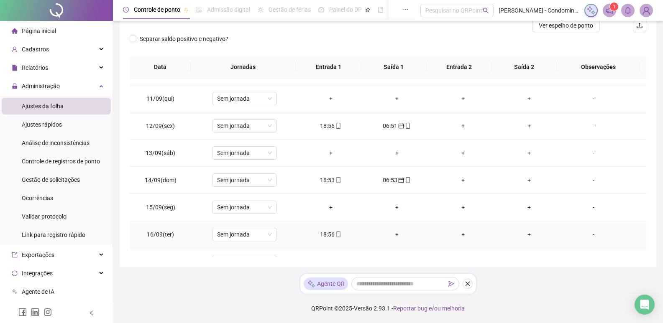
scroll to position [583, 0]
